Goal: Complete application form

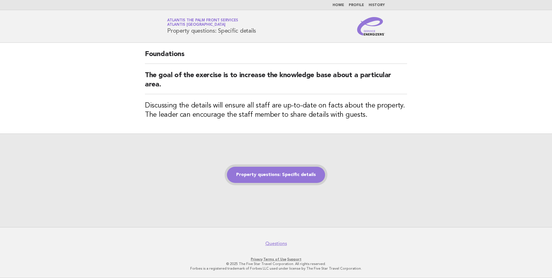
click at [292, 176] on link "Property questions: Specific details" at bounding box center [276, 175] width 98 height 16
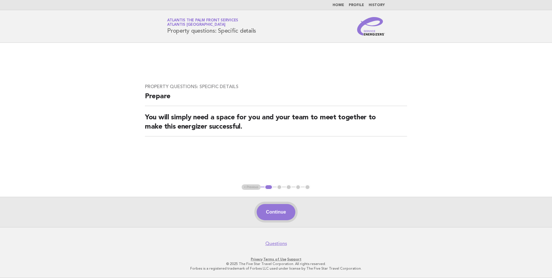
click at [281, 216] on button "Continue" at bounding box center [276, 212] width 38 height 16
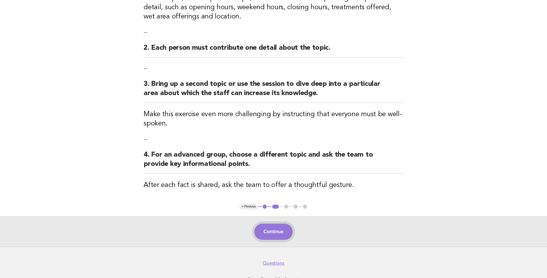
click at [277, 230] on button "Continue" at bounding box center [274, 231] width 38 height 16
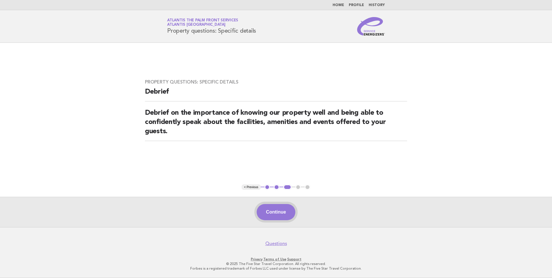
click at [287, 207] on button "Continue" at bounding box center [276, 212] width 38 height 16
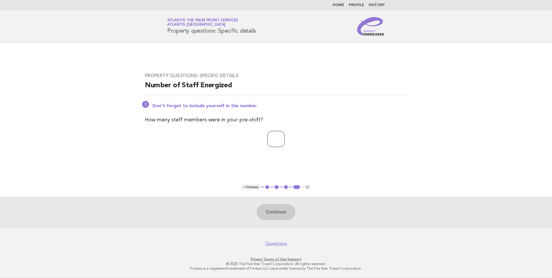
click at [272, 139] on input "number" at bounding box center [275, 139] width 17 height 16
type input "*"
click at [270, 214] on button "Continue" at bounding box center [276, 212] width 38 height 16
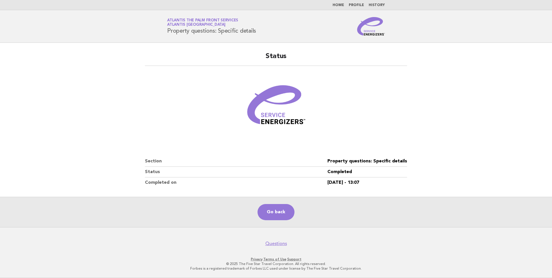
click at [143, 184] on div "Status Section Property questions: Specific details Status Completed Completed …" at bounding box center [276, 120] width 276 height 150
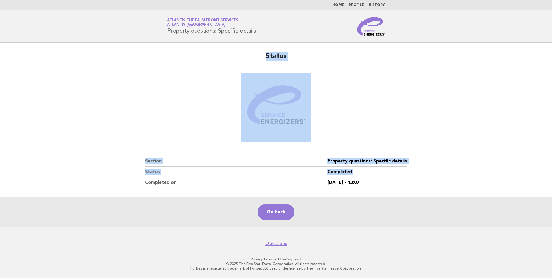
drag, startPoint x: 143, startPoint y: 184, endPoint x: 151, endPoint y: 46, distance: 139.1
click at [151, 46] on div "Status Section Property questions: Specific details Status Completed Completed …" at bounding box center [276, 120] width 276 height 150
drag, startPoint x: 151, startPoint y: 46, endPoint x: 153, endPoint y: 89, distance: 43.0
click at [153, 89] on figure at bounding box center [276, 107] width 262 height 69
